Goal: Task Accomplishment & Management: Manage account settings

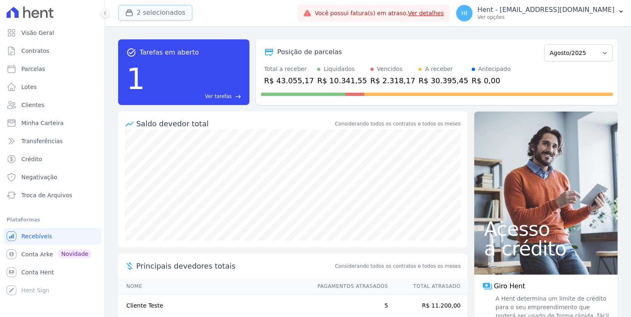
click at [162, 8] on button "2 selecionados" at bounding box center [155, 13] width 74 height 16
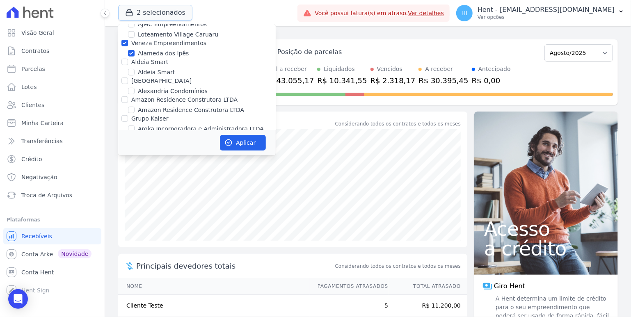
scroll to position [181, 0]
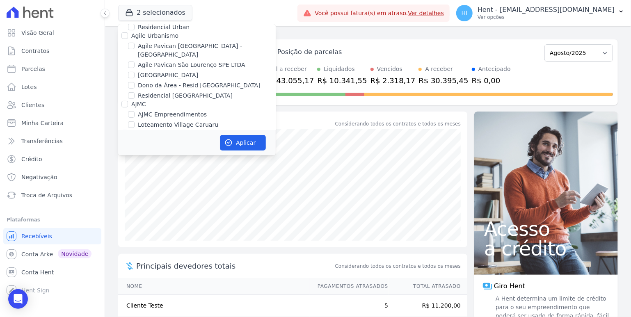
click at [150, 130] on label "Veneza Empreendimentos" at bounding box center [168, 133] width 75 height 7
click at [128, 130] on input "Veneza Empreendimentos" at bounding box center [124, 133] width 7 height 7
checkbox input "false"
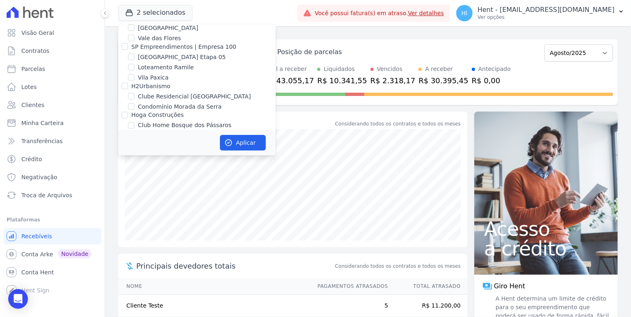
scroll to position [908, 0]
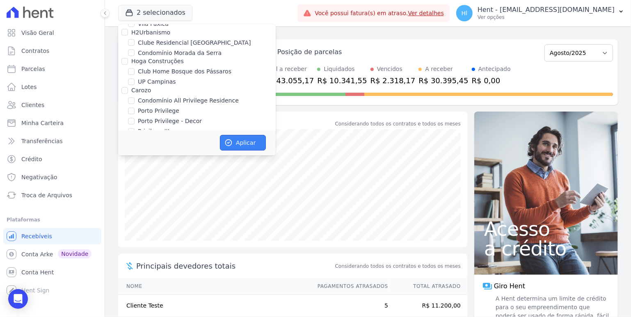
click at [237, 144] on button "Aplicar" at bounding box center [243, 143] width 46 height 16
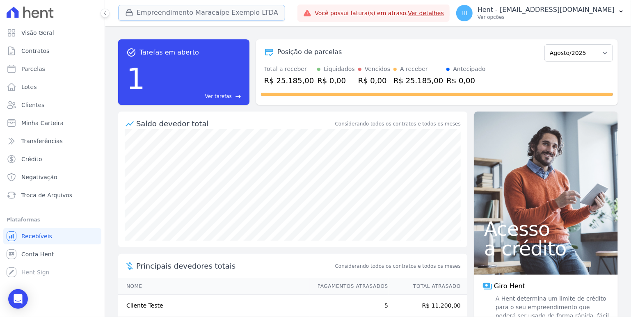
click at [160, 14] on button "Empreendimento Maracaípe Exemplo LTDA" at bounding box center [201, 13] width 167 height 16
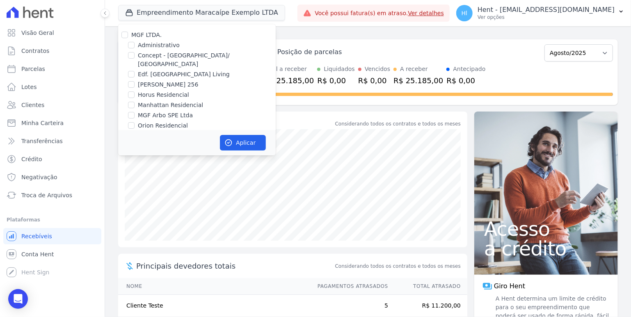
scroll to position [1117, 0]
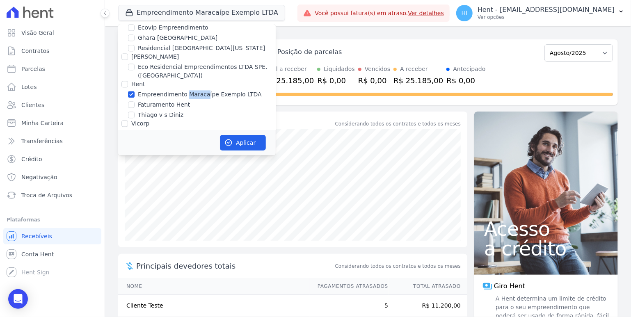
click at [199, 90] on label "Empreendimento Maracaípe Exemplo LTDA" at bounding box center [200, 94] width 124 height 9
click at [135, 91] on input "Empreendimento Maracaípe Exemplo LTDA" at bounding box center [131, 94] width 7 height 7
checkbox input "false"
click at [180, 101] on label "Faturamento Hent" at bounding box center [164, 105] width 52 height 9
click at [135, 101] on input "Faturamento Hent" at bounding box center [131, 104] width 7 height 7
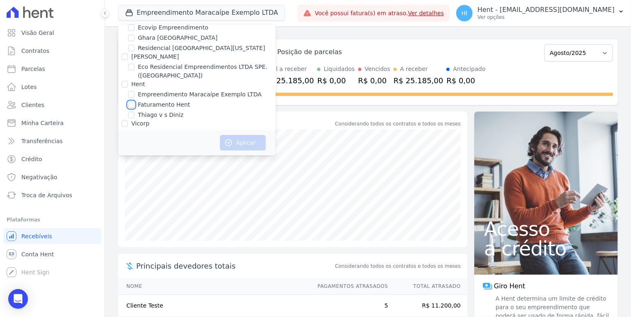
checkbox input "true"
click at [235, 137] on button "Aplicar" at bounding box center [243, 143] width 46 height 16
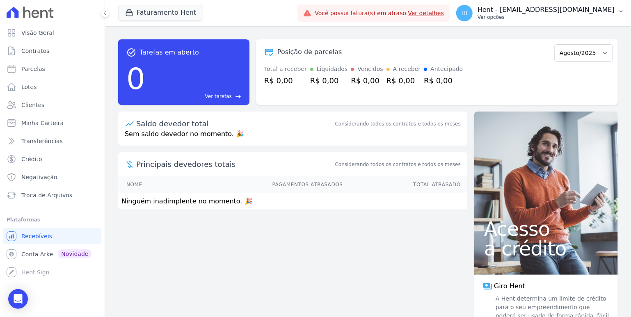
click at [579, 24] on button "Hl Hent - luan.brito@hent.com.br Ver opções" at bounding box center [540, 13] width 181 height 23
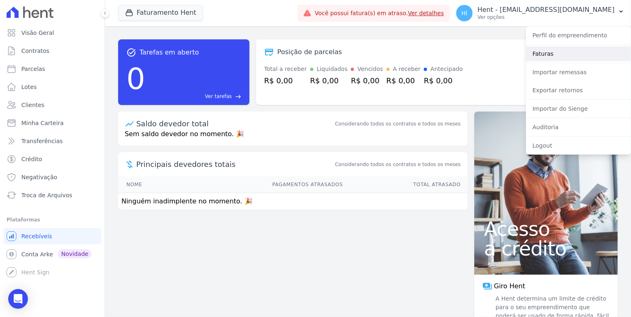
click at [571, 54] on link "Faturas" at bounding box center [578, 53] width 105 height 15
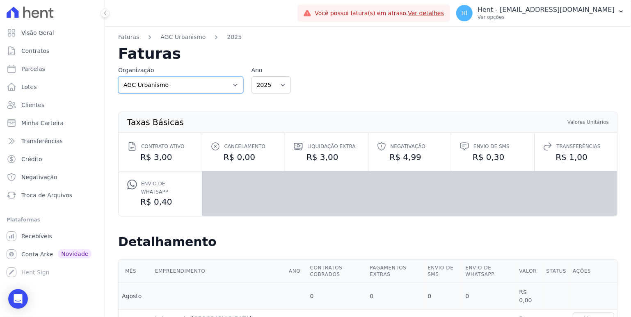
click at [118, 76] on select "AGC Urbanismo Agile Urbanismo AJMC Alcance Engenharia Aldeia Smart Alexandria A…" at bounding box center [180, 84] width 125 height 17
click at [128, 37] on link "Faturas" at bounding box center [128, 37] width 21 height 9
click at [183, 76] on div "Organização AGC Urbanismo Agile Urbanismo AJMC Alcance Engenharia Aldeia Smart …" at bounding box center [180, 79] width 125 height 27
click at [118, 76] on select "AGC Urbanismo Agile Urbanismo AJMC Alcance Engenharia Aldeia Smart Alexandria A…" at bounding box center [180, 84] width 125 height 17
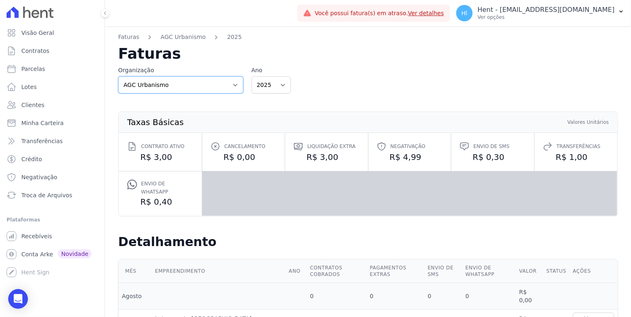
select select "95b063da-4e2a-4e20-ad9a-c194f7e3ef02"
click option "Hent" at bounding box center [0, 0] width 0 height 0
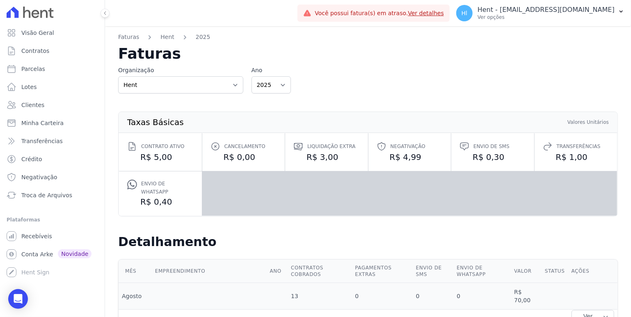
scroll to position [90, 0]
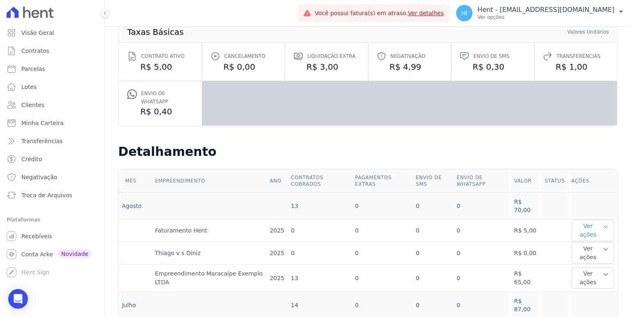
click at [610, 224] on button "Ver ações" at bounding box center [592, 230] width 43 height 21
click at [601, 243] on link "Ver detalhes" at bounding box center [593, 247] width 36 height 9
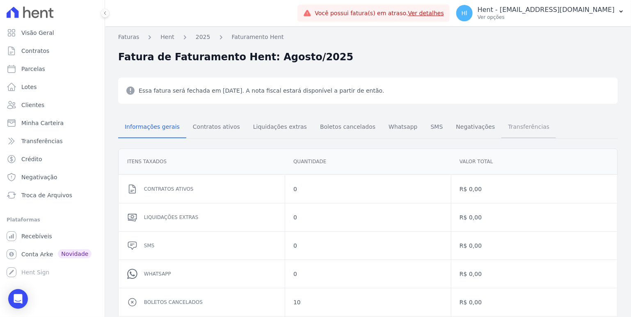
click at [504, 131] on span "Transferências" at bounding box center [528, 127] width 51 height 16
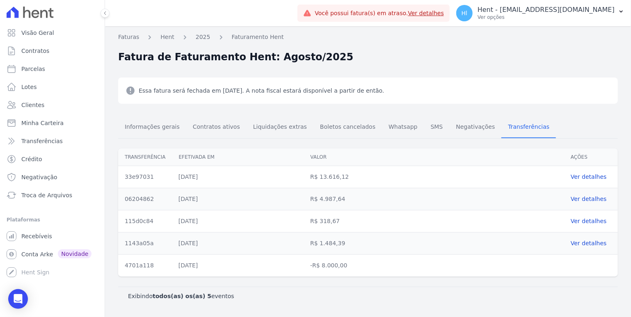
click at [516, 303] on div "Exibindo todos(as) os(as) 5 eventos" at bounding box center [368, 296] width 500 height 18
